Goal: Task Accomplishment & Management: Manage account settings

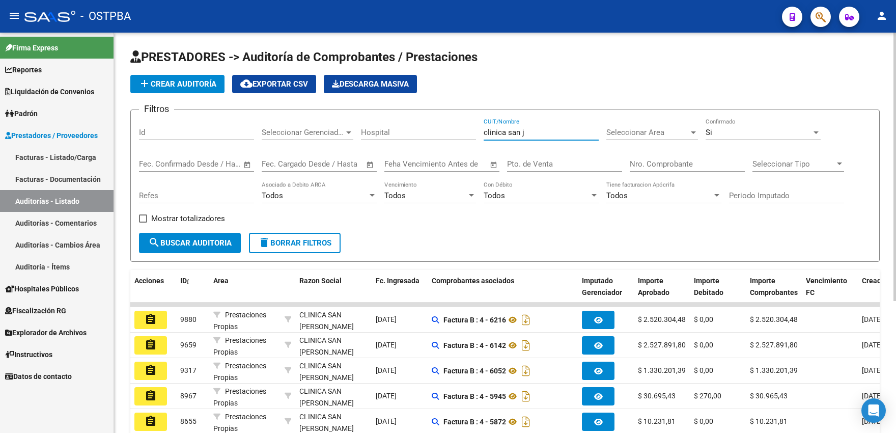
drag, startPoint x: 550, startPoint y: 133, endPoint x: 455, endPoint y: 132, distance: 95.7
click at [484, 132] on input "clinica san j" at bounding box center [541, 132] width 115 height 9
click at [718, 134] on div "Si" at bounding box center [758, 132] width 106 height 9
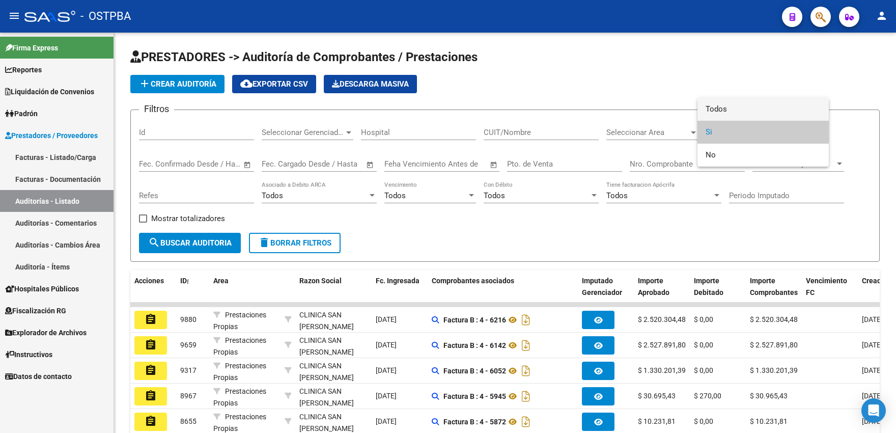
click at [711, 106] on span "Todos" at bounding box center [762, 109] width 115 height 23
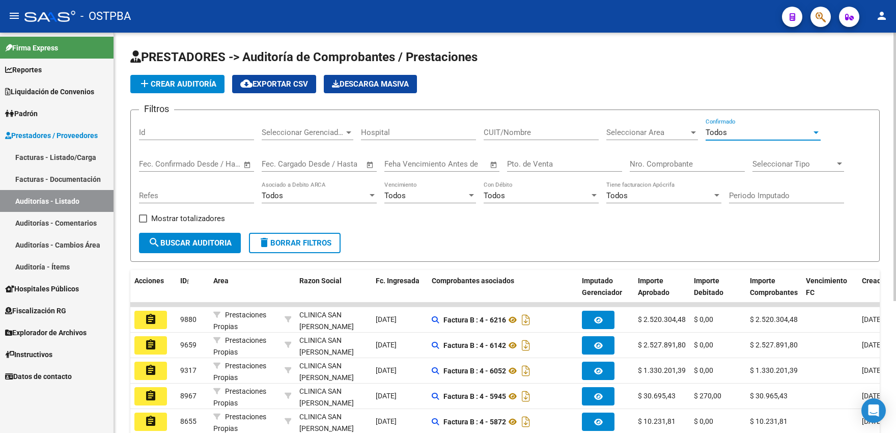
click at [710, 134] on span "Todos" at bounding box center [715, 132] width 21 height 9
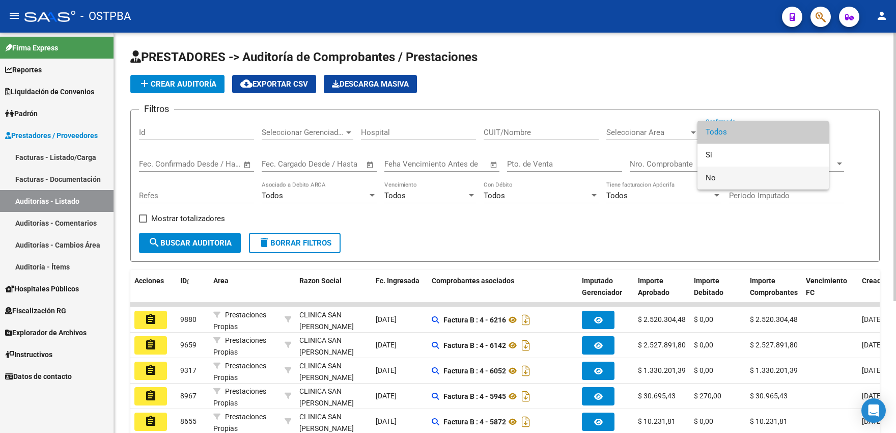
drag, startPoint x: 706, startPoint y: 180, endPoint x: 686, endPoint y: 183, distance: 20.6
click at [705, 181] on span "No" at bounding box center [762, 177] width 115 height 23
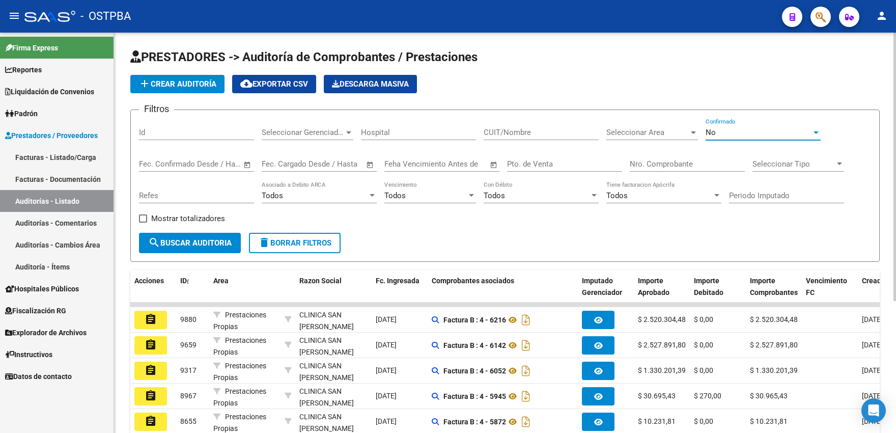
click at [205, 242] on span "search Buscar Auditoria" at bounding box center [189, 242] width 83 height 9
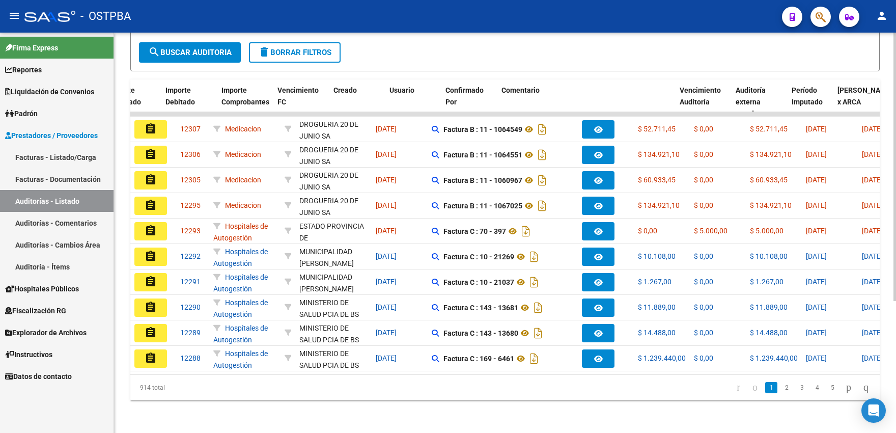
scroll to position [0, 551]
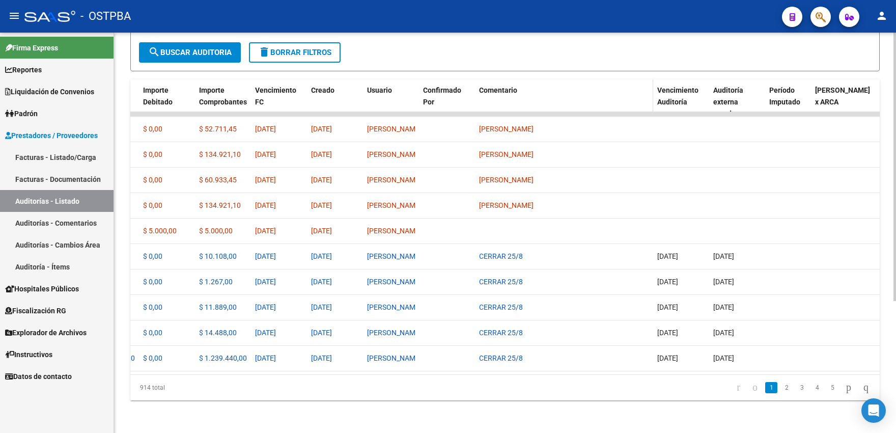
click at [503, 86] on span "Comentario" at bounding box center [498, 90] width 38 height 8
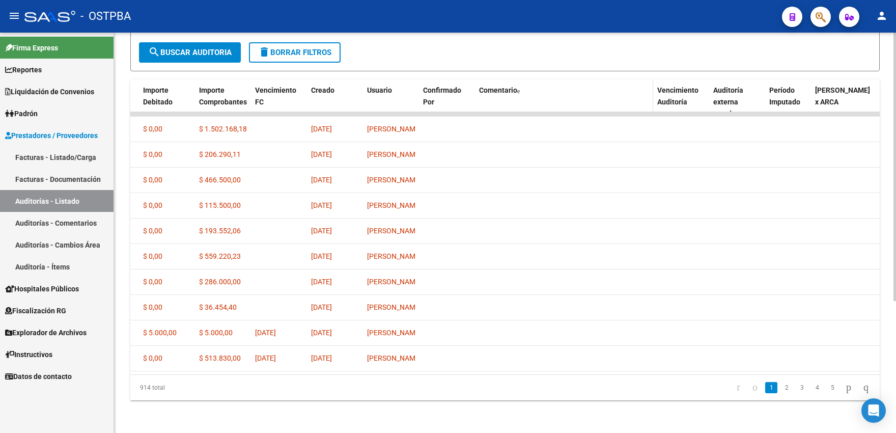
click at [503, 86] on span "Comentario" at bounding box center [498, 90] width 38 height 8
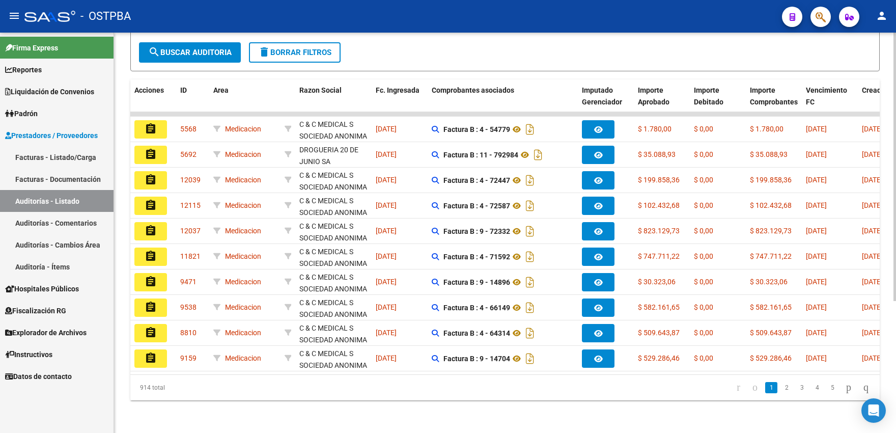
scroll to position [0, 0]
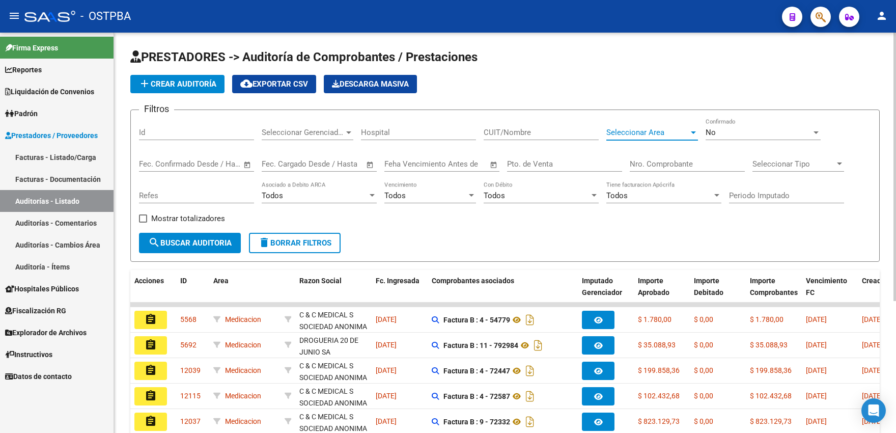
click at [625, 136] on span "Seleccionar Area" at bounding box center [647, 132] width 82 height 9
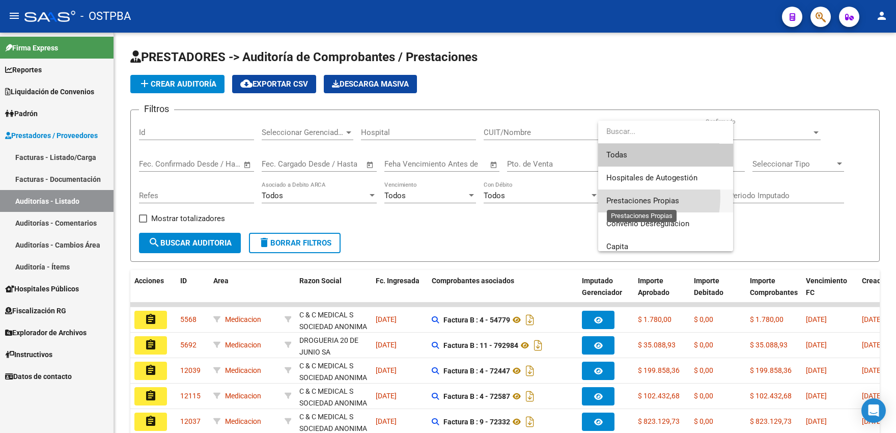
click at [617, 196] on span "Prestaciones Propias" at bounding box center [642, 200] width 73 height 9
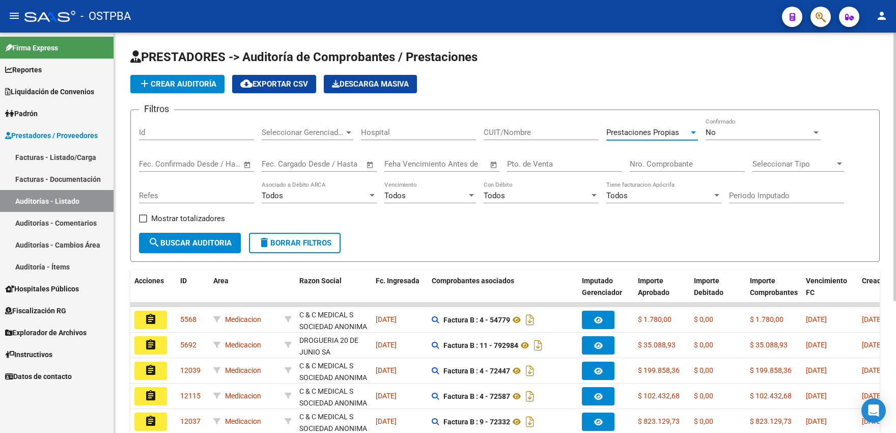
click at [220, 238] on button "search Buscar Auditoria" at bounding box center [190, 243] width 102 height 20
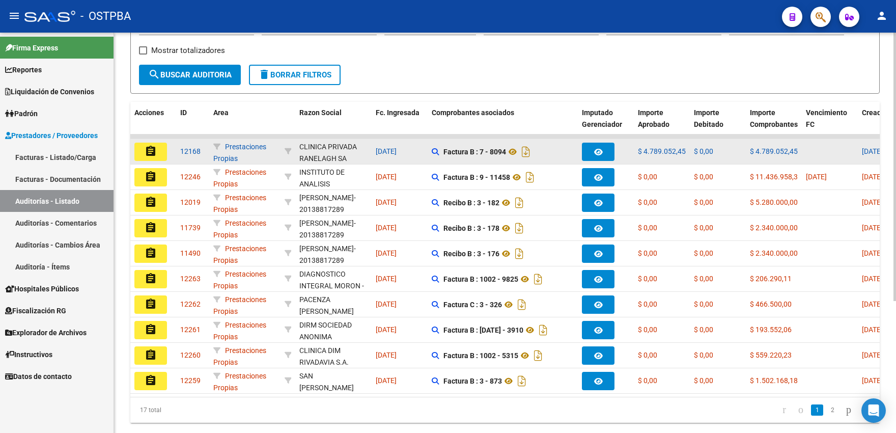
click at [154, 148] on mat-icon "assignment" at bounding box center [151, 151] width 12 height 12
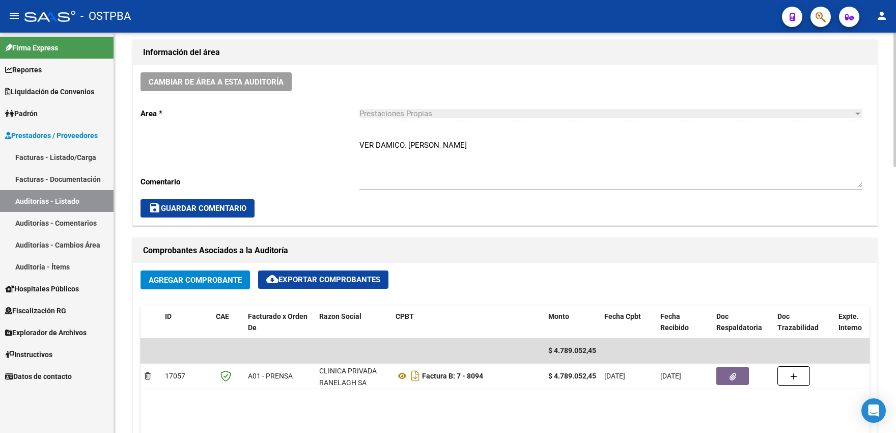
scroll to position [56, 0]
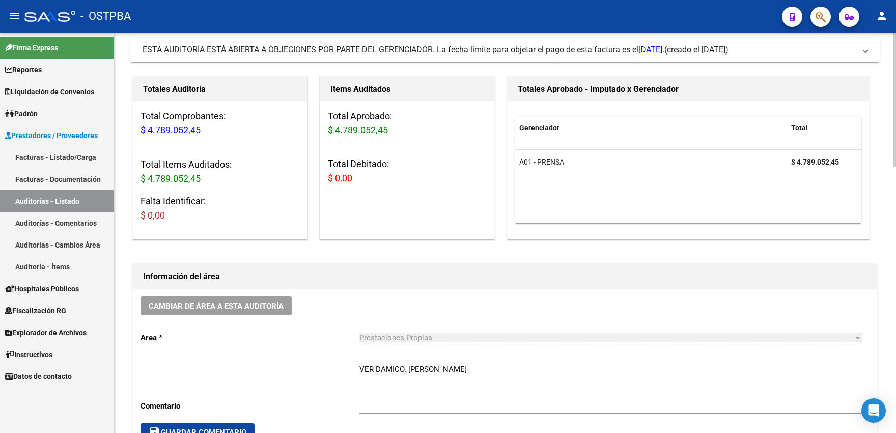
click at [664, 52] on span "[DATE]." at bounding box center [651, 50] width 26 height 10
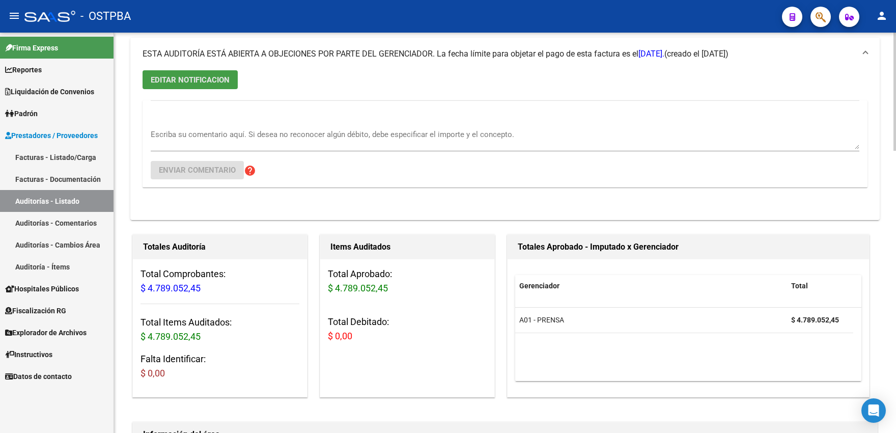
click at [205, 82] on span "EDITAR NOTIFICACION" at bounding box center [190, 79] width 79 height 9
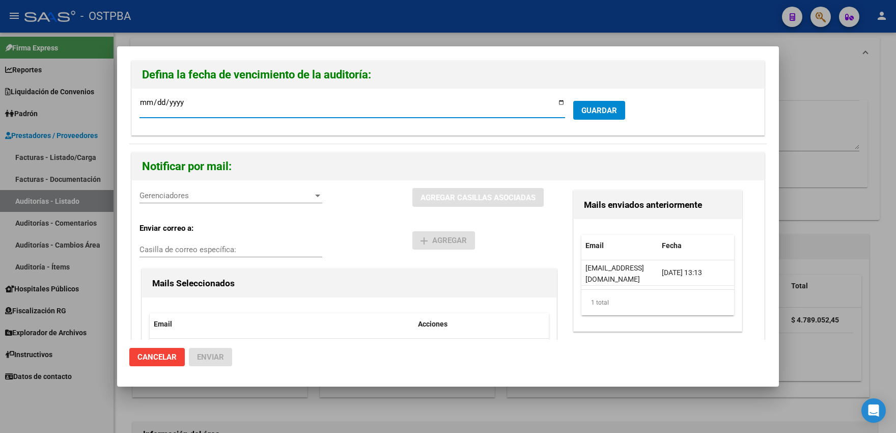
type input "[DATE]"
click at [575, 103] on button "GUARDAR" at bounding box center [599, 110] width 52 height 19
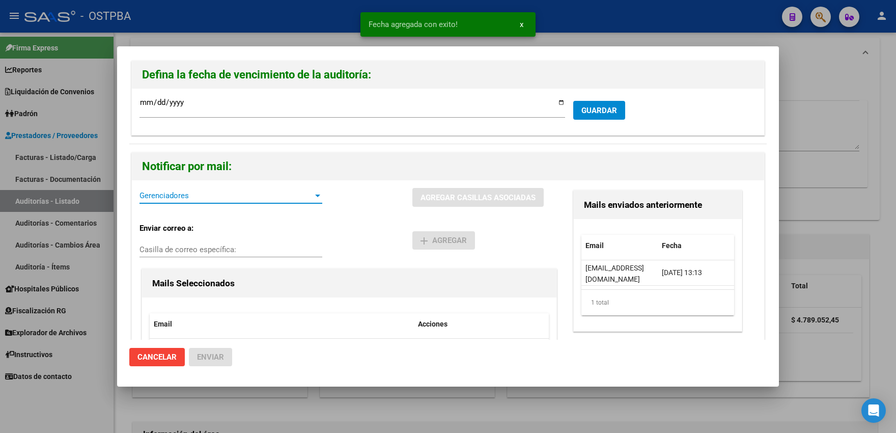
click at [304, 191] on span "Gerenciadores" at bounding box center [226, 195] width 174 height 9
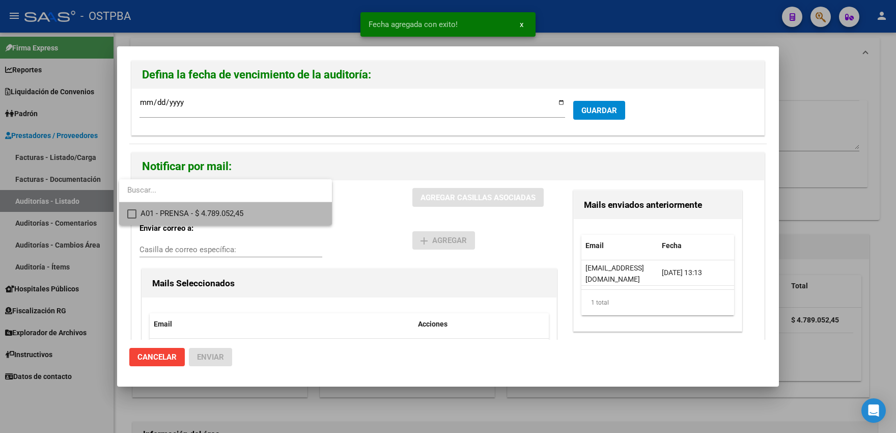
click at [134, 215] on mat-pseudo-checkbox at bounding box center [131, 213] width 9 height 9
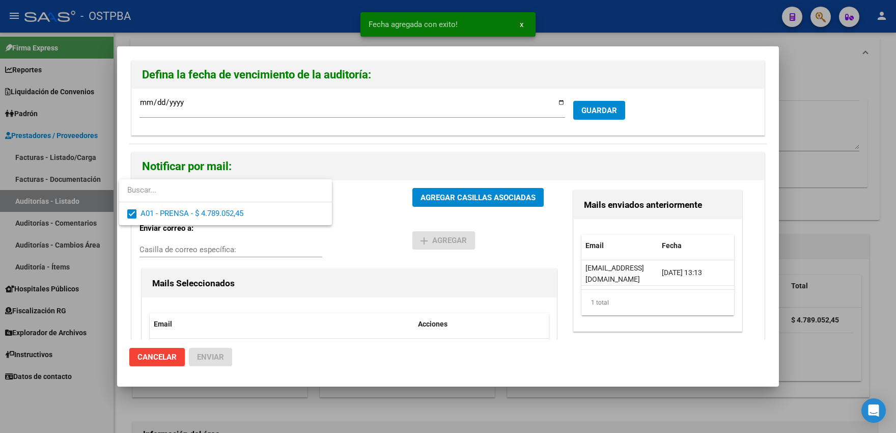
click at [305, 266] on div at bounding box center [448, 216] width 896 height 433
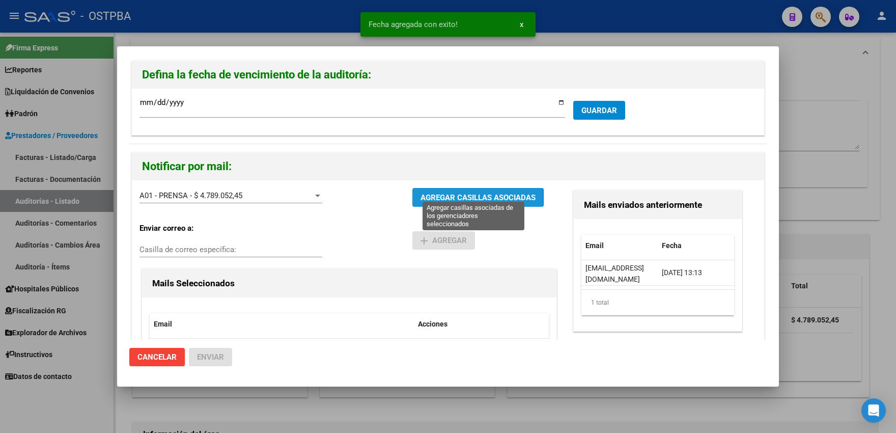
click at [425, 193] on span "AGREGAR CASILLAS ASOCIADAS" at bounding box center [477, 197] width 115 height 9
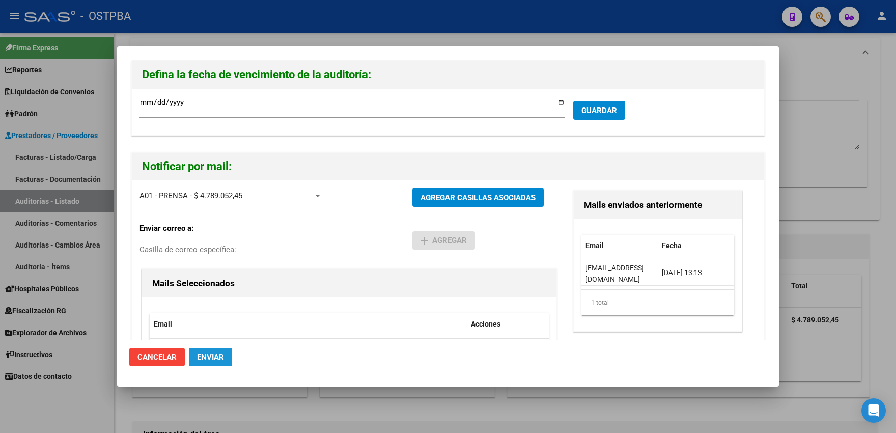
click at [207, 356] on span "Enviar" at bounding box center [210, 356] width 27 height 9
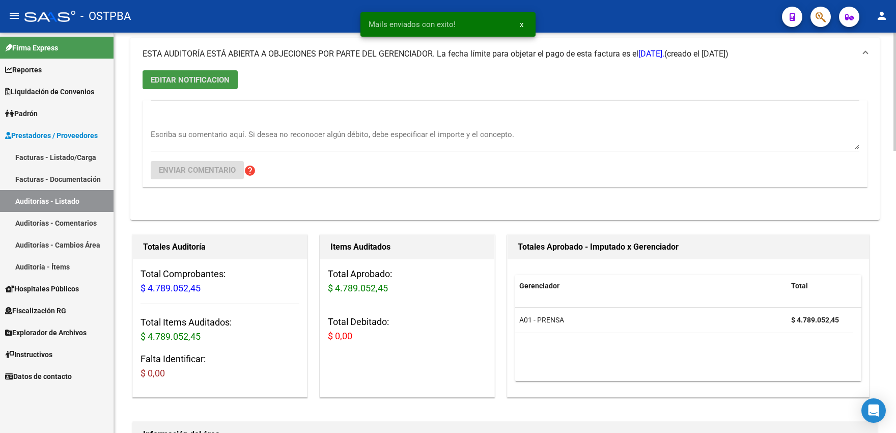
click at [338, 87] on div "EDITAR NOTIFICACION Escriba su comentario aquí. Si desea no reconocer algún déb…" at bounding box center [504, 145] width 749 height 150
